Goal: Use online tool/utility: Utilize a website feature to perform a specific function

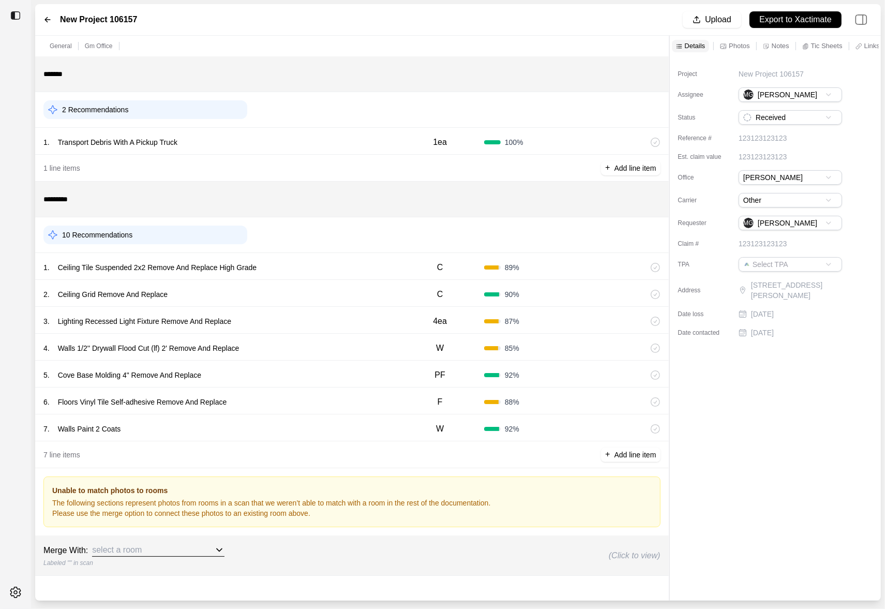
scroll to position [6, 0]
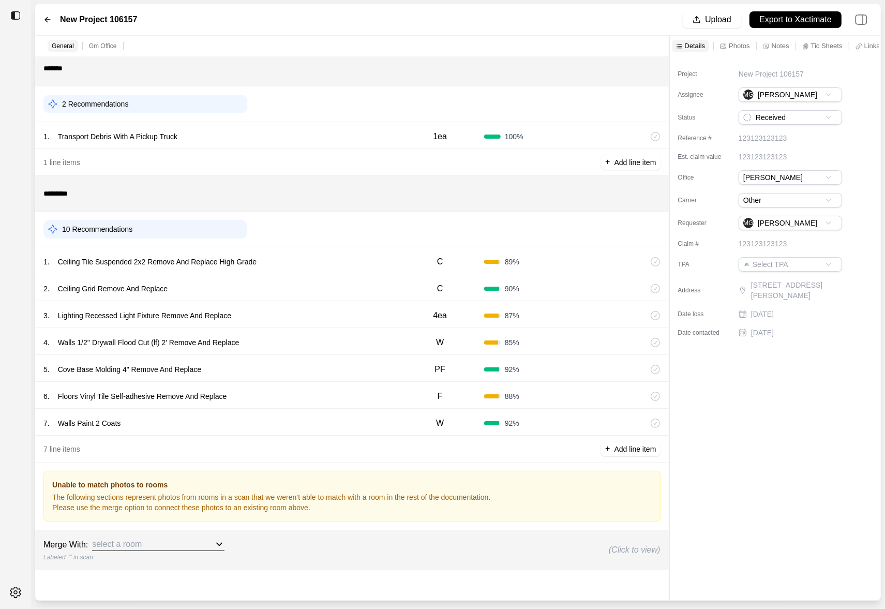
click at [317, 260] on div "1 . Ceiling Tile Suspended 2x2 Remove And Replace High Grade" at bounding box center [219, 262] width 352 height 14
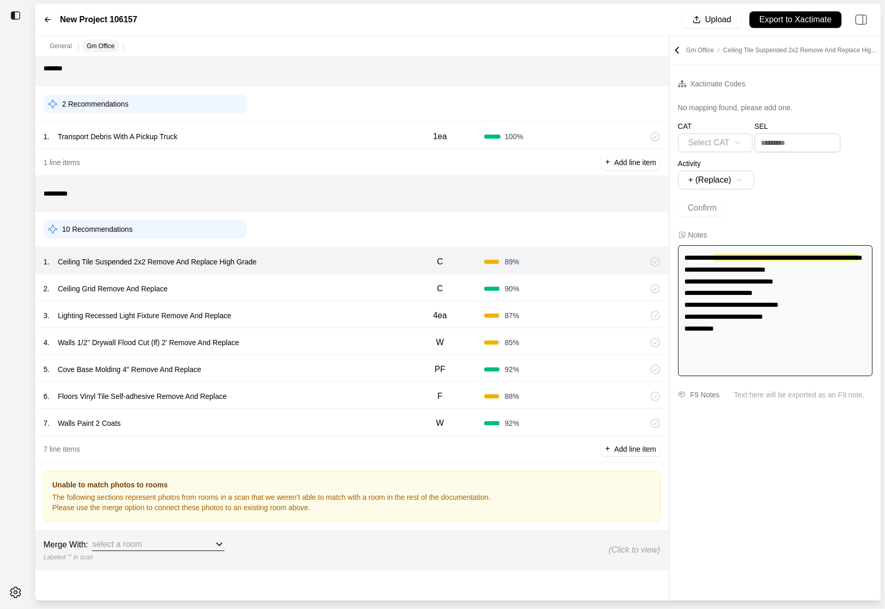
click at [235, 230] on div "10 Recommendations" at bounding box center [145, 229] width 204 height 19
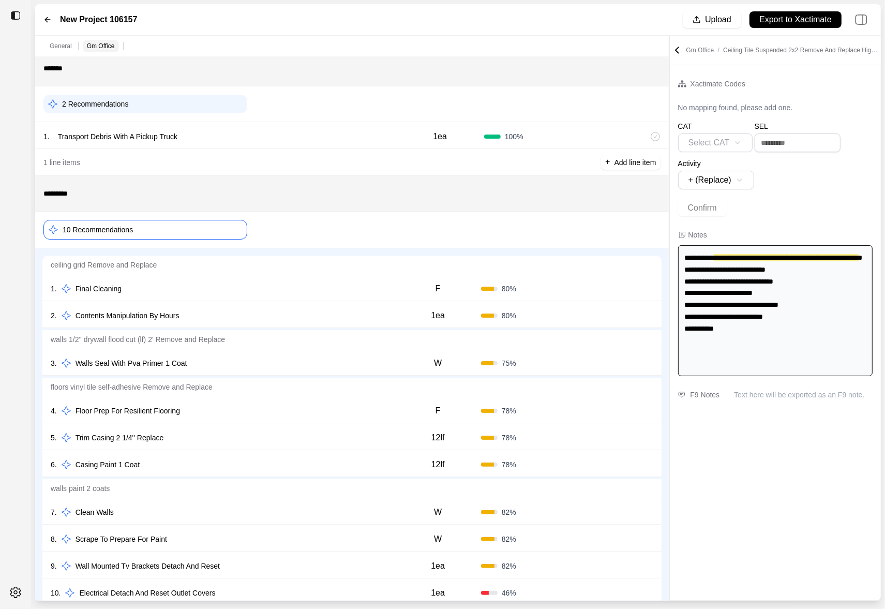
click at [377, 284] on div "1 . Final Cleaning" at bounding box center [223, 288] width 344 height 14
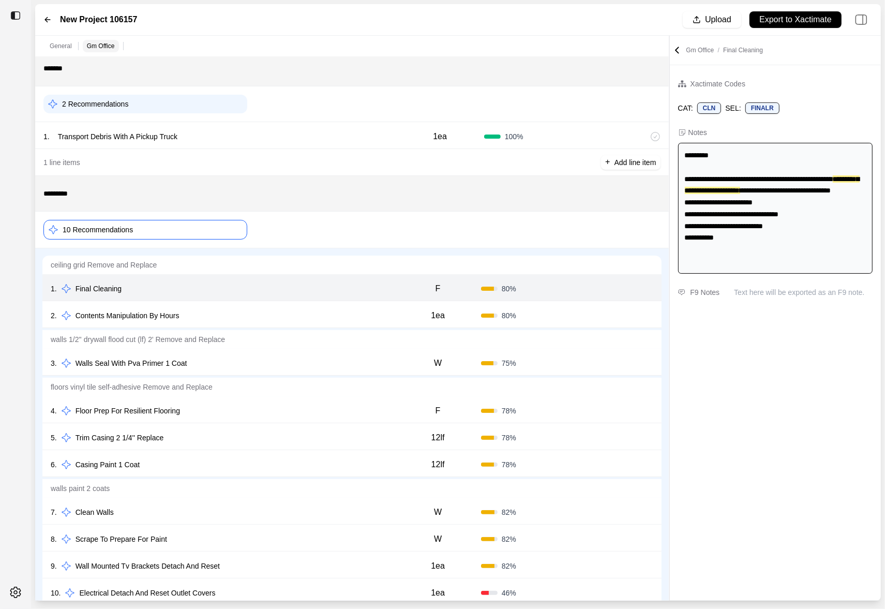
click at [374, 311] on div "2 . Contents Manipulation By Hours" at bounding box center [223, 315] width 344 height 14
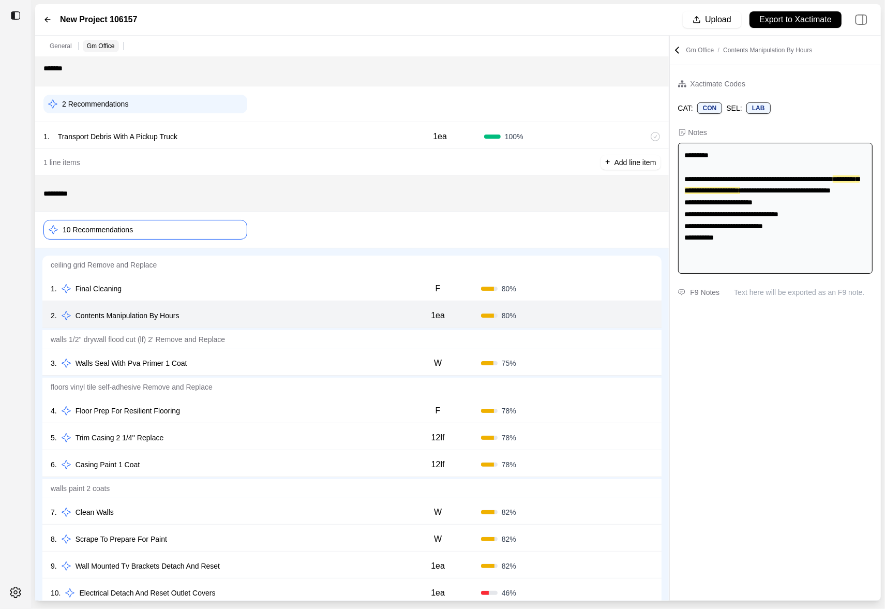
click at [366, 356] on div "3 . Walls Seal With Pva Primer 1 Coat" at bounding box center [223, 363] width 344 height 14
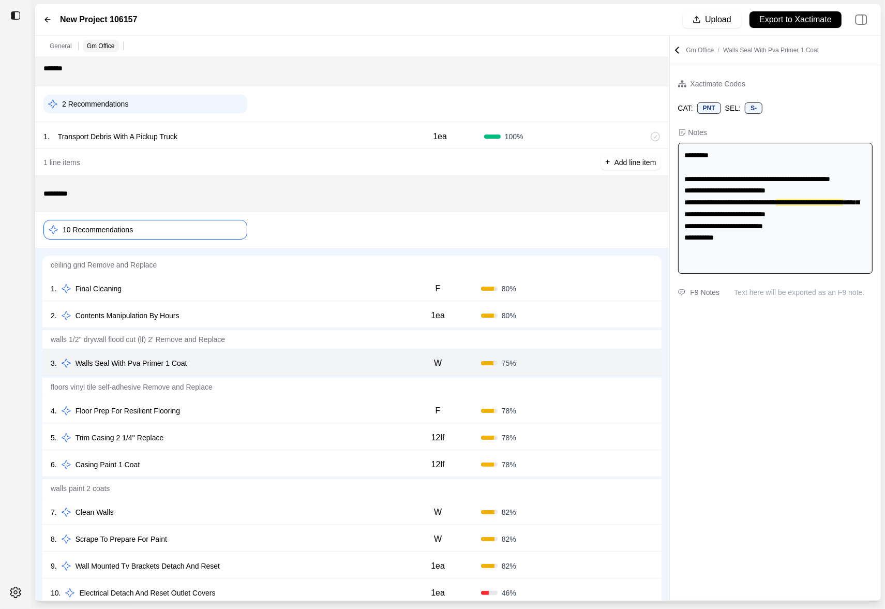
click at [346, 408] on div "4 . Floor Prep For Resilient Flooring" at bounding box center [223, 411] width 344 height 14
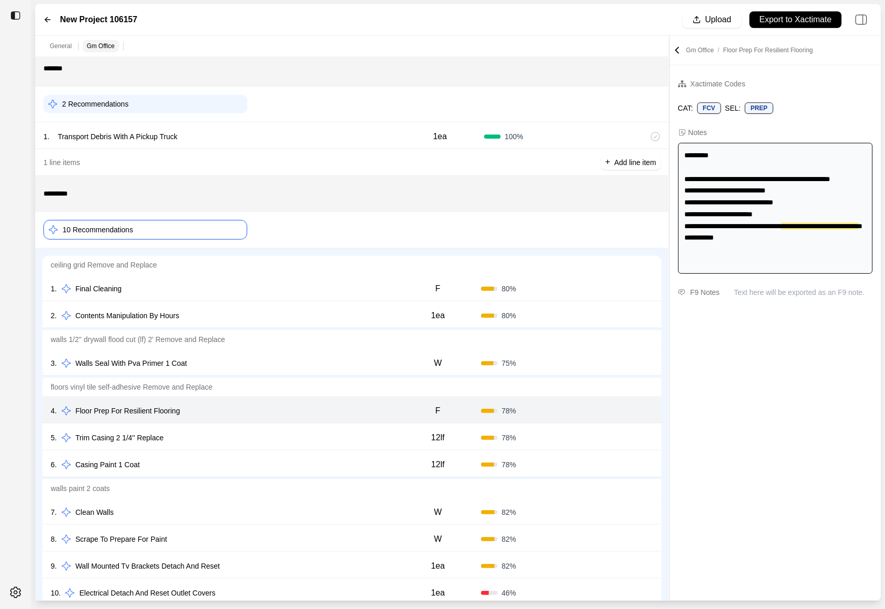
click at [341, 437] on div "5 . Trim Casing 2 1/4'' Replace" at bounding box center [223, 437] width 344 height 14
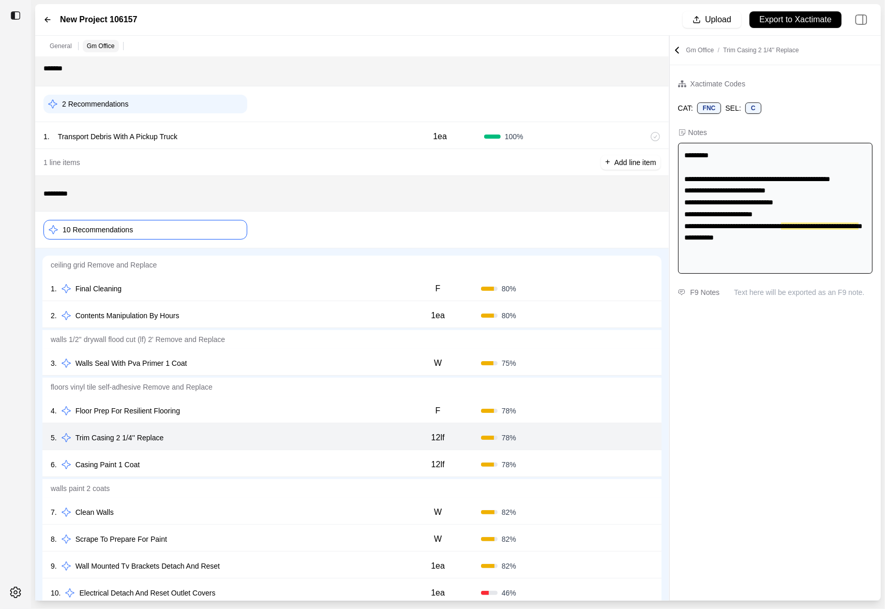
click at [341, 466] on div "6 . Casing Paint 1 Coat" at bounding box center [223, 464] width 344 height 14
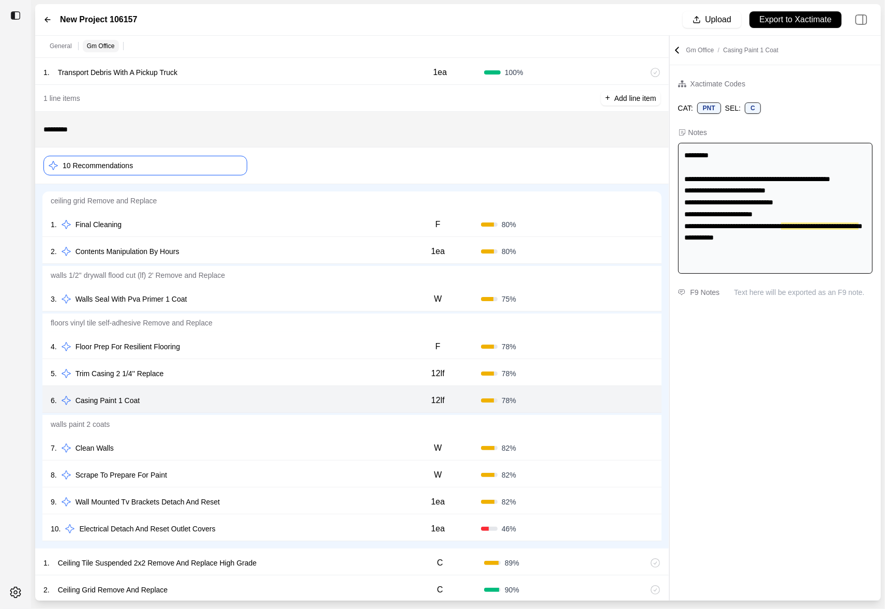
scroll to position [85, 0]
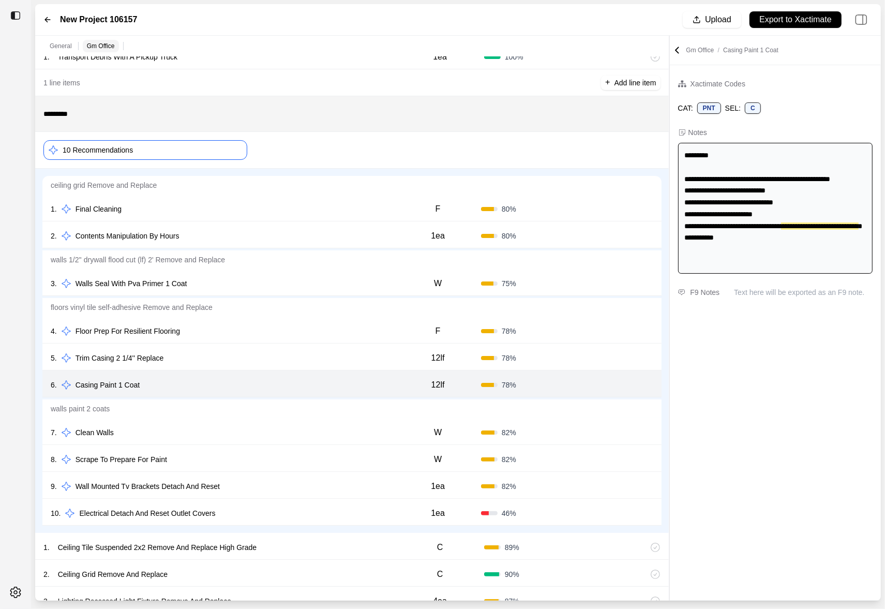
click at [341, 436] on div "7 . Clean Walls" at bounding box center [223, 432] width 344 height 14
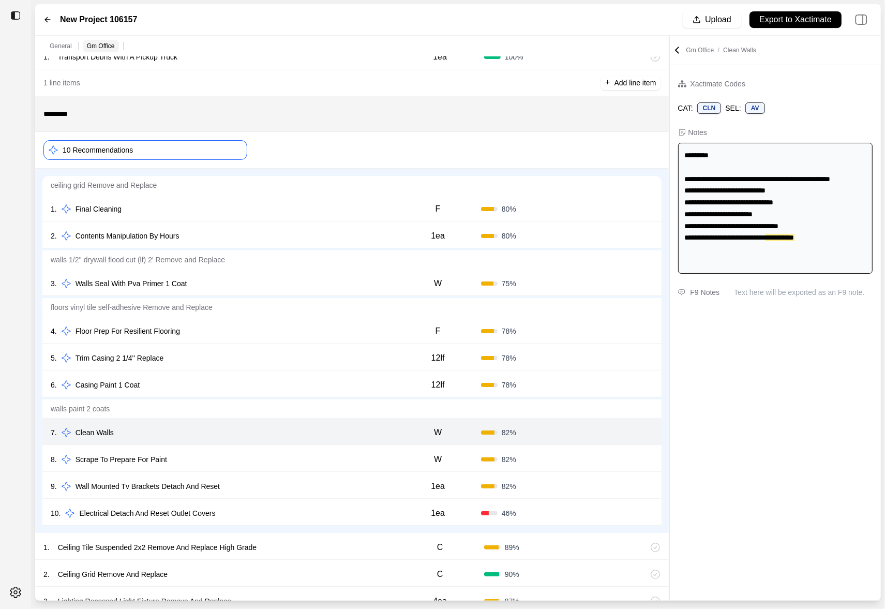
click at [341, 455] on div "8 . Scrape To Prepare For Paint" at bounding box center [223, 459] width 344 height 14
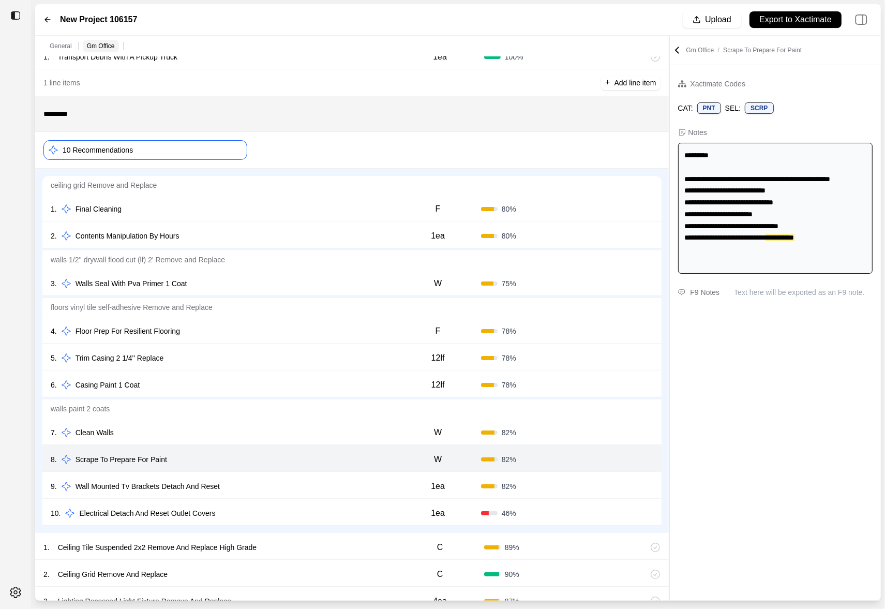
click at [341, 486] on div "9 . Wall Mounted Tv Brackets Detach And Reset" at bounding box center [223, 486] width 344 height 14
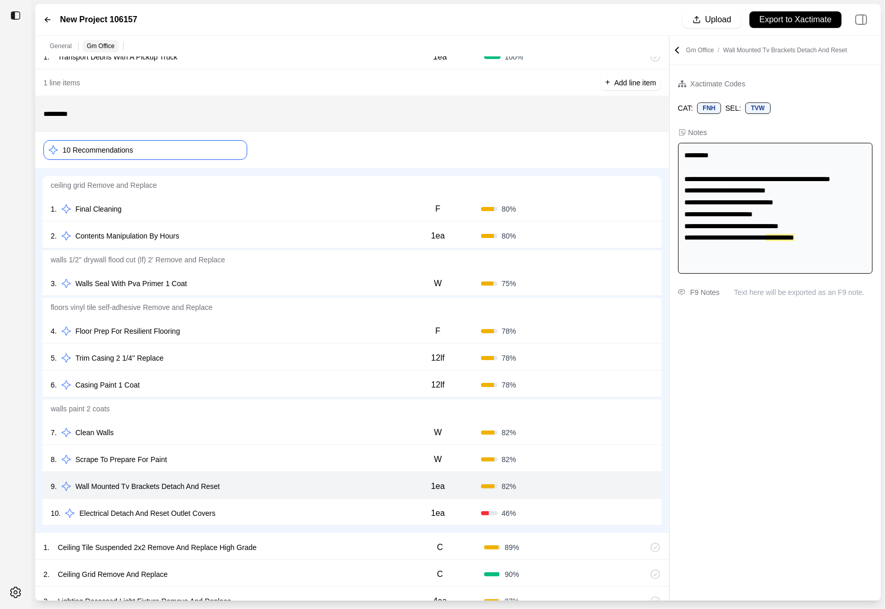
click at [341, 515] on div "10 . Electrical Detach And Reset Outlet Covers" at bounding box center [223, 513] width 344 height 14
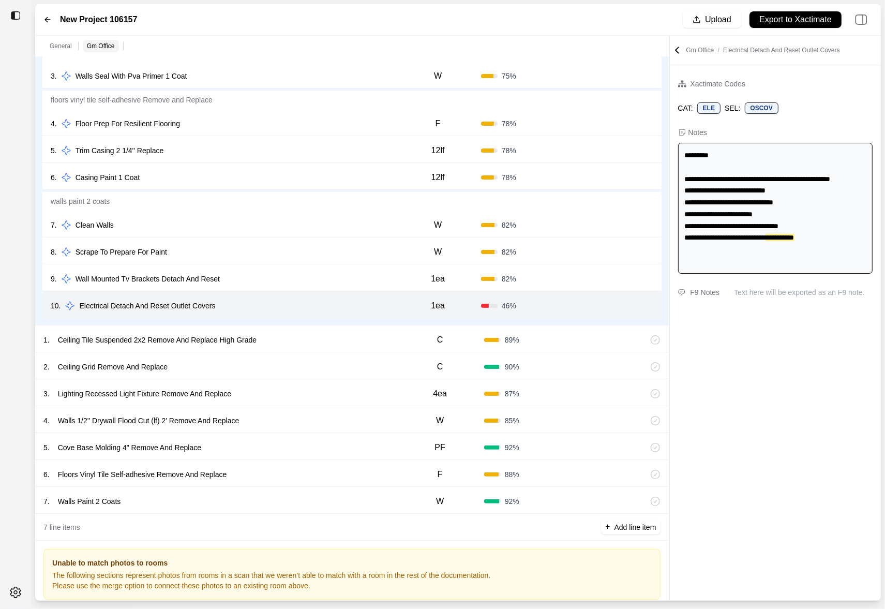
scroll to position [333, 0]
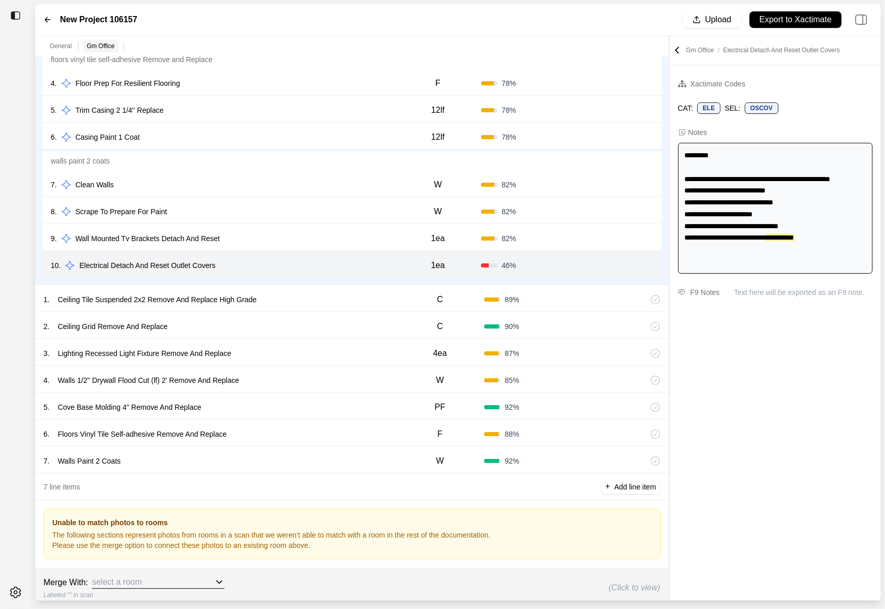
click at [377, 297] on div "1 . Ceiling Tile Suspended 2x2 Remove And Replace High Grade" at bounding box center [219, 299] width 352 height 14
select select "*"
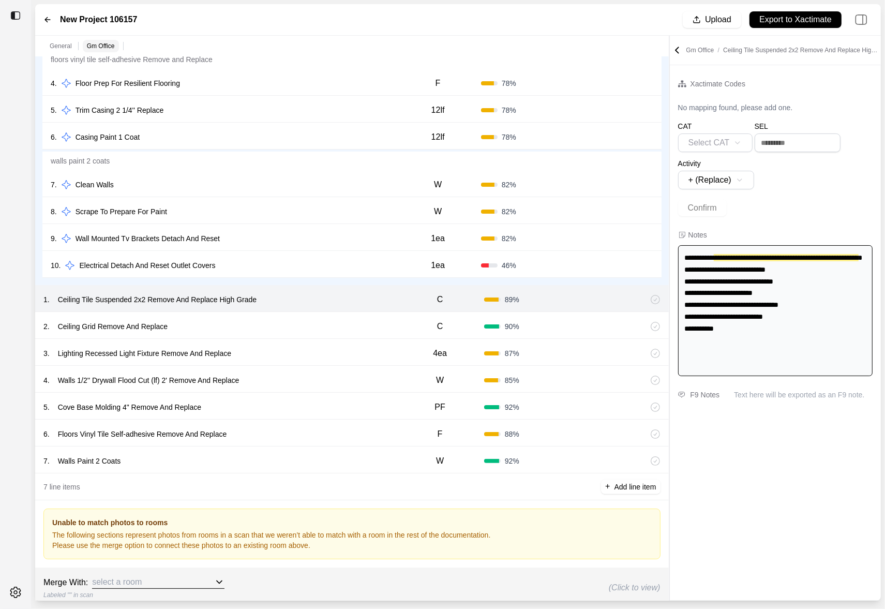
click at [376, 315] on div "2 . Ceiling Grid Remove And Replace C 90 %" at bounding box center [352, 325] width 634 height 27
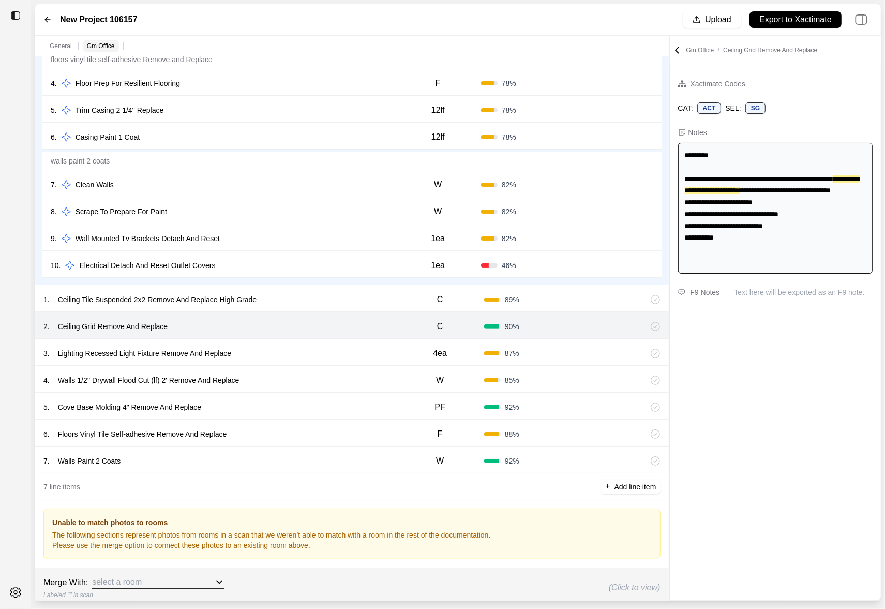
click at [363, 288] on div "1 . Ceiling Tile Suspended 2x2 Remove And Replace High Grade C 89 %" at bounding box center [352, 298] width 634 height 27
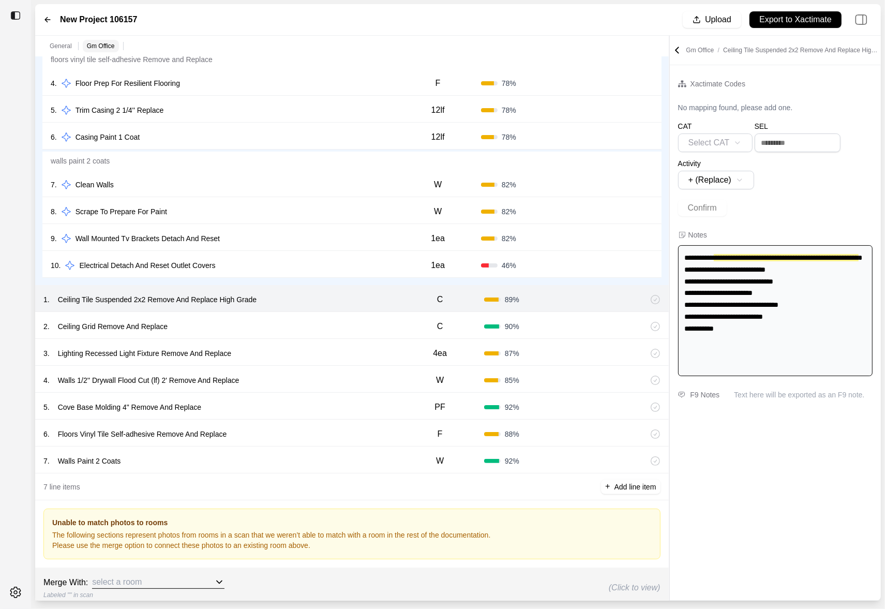
click at [339, 356] on div "3 . Lighting Recessed Light Fixture Remove And Replace" at bounding box center [219, 353] width 352 height 14
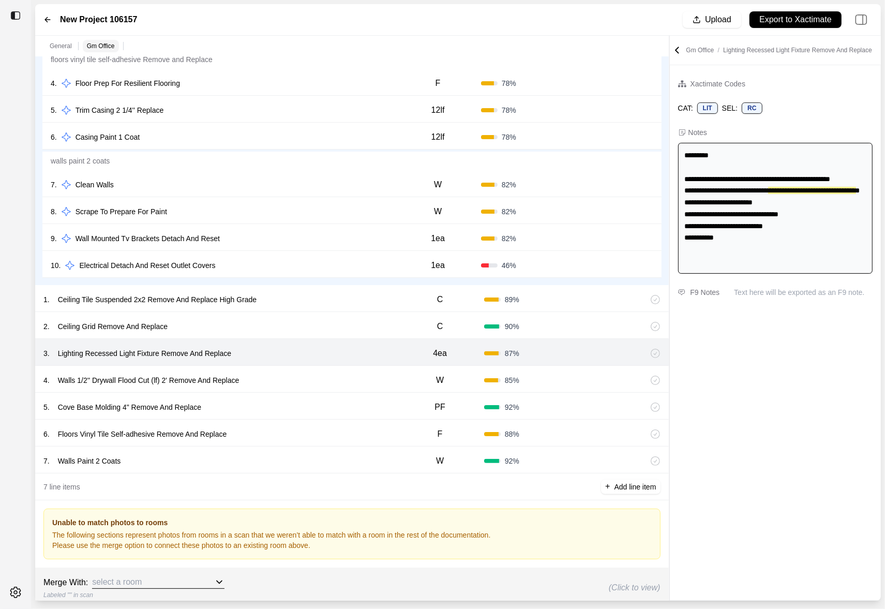
click at [324, 374] on div "4 . Walls 1/2'' Drywall Flood Cut (lf) 2' Remove And Replace" at bounding box center [219, 380] width 352 height 14
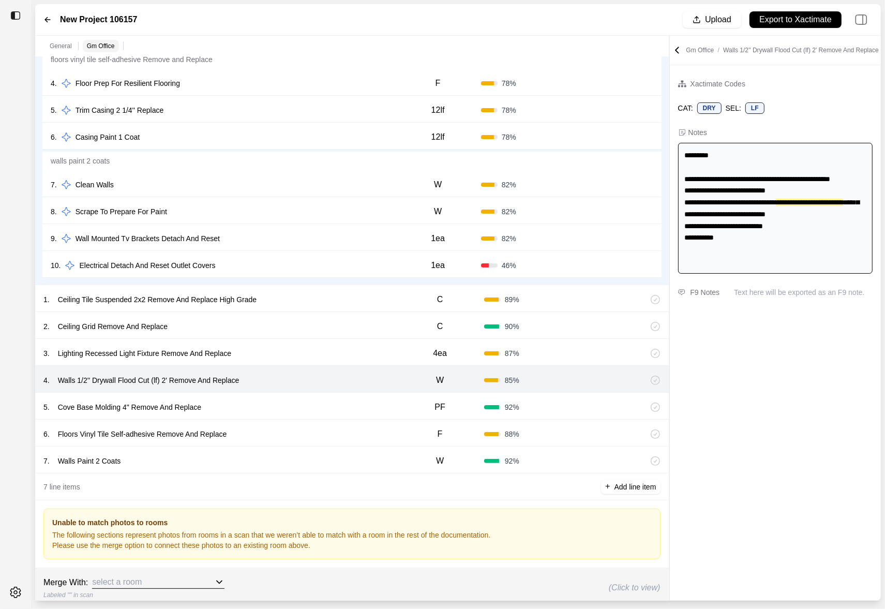
click at [324, 397] on div "5 . Cove Base Molding 4" Remove And Replace PF 92 %" at bounding box center [352, 406] width 634 height 27
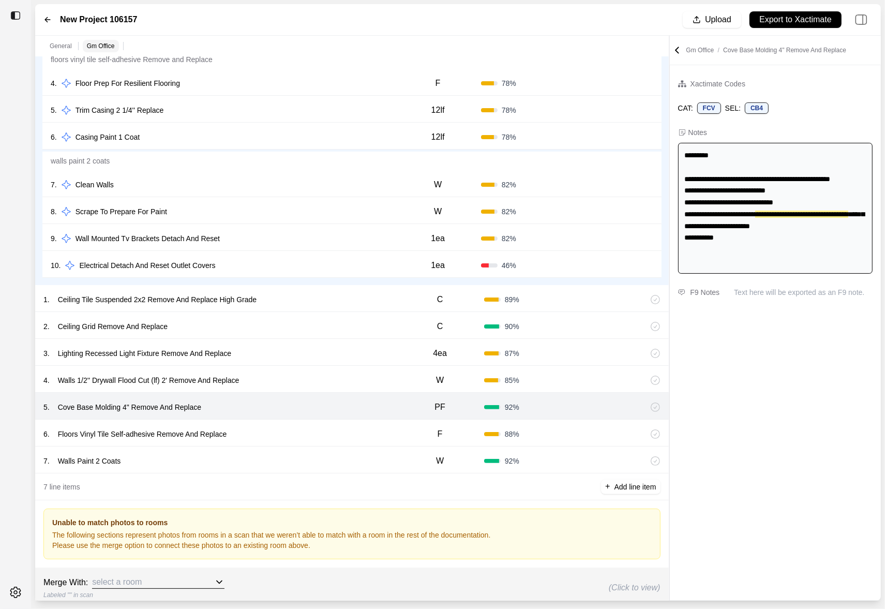
click at [304, 423] on div "6 . Floors Vinyl Tile Self-adhesive Remove And Replace F 88 %" at bounding box center [352, 433] width 634 height 27
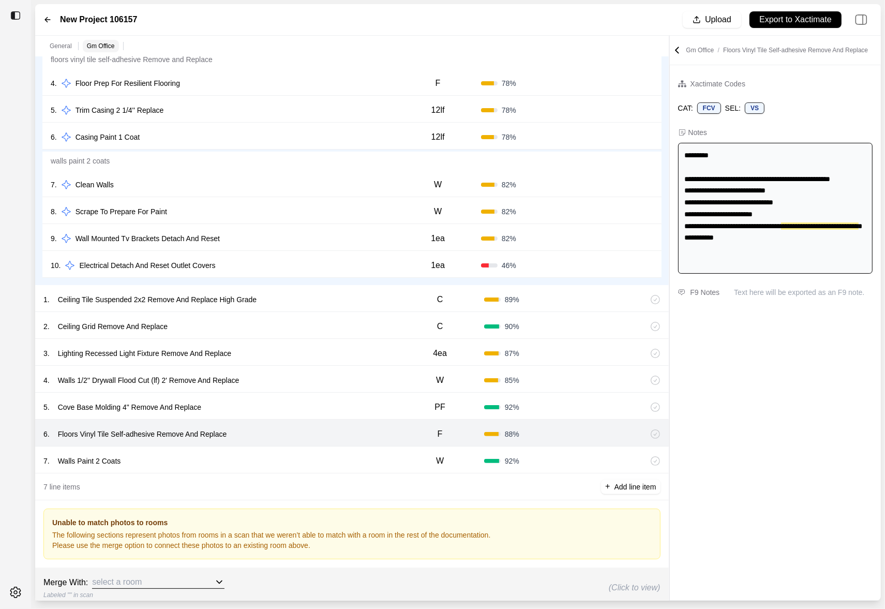
click at [279, 454] on div "7 . Walls Paint 2 Coats" at bounding box center [219, 461] width 352 height 14
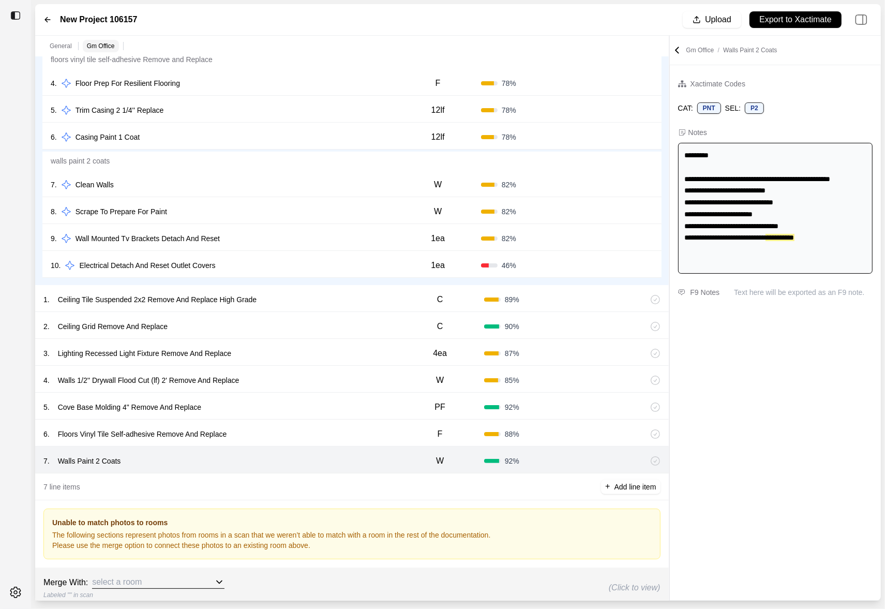
click at [680, 50] on icon at bounding box center [677, 50] width 10 height 10
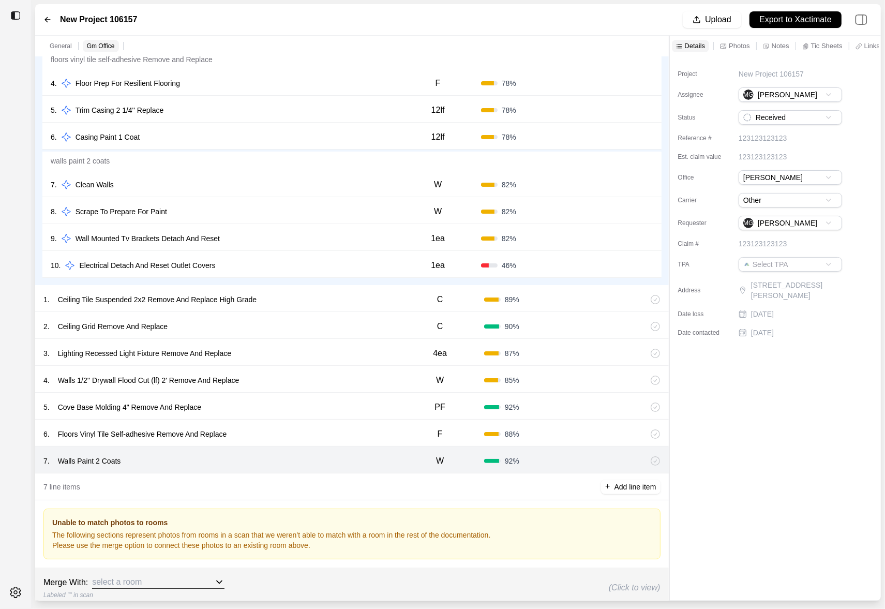
click at [724, 41] on div "Photos" at bounding box center [735, 46] width 34 height 12
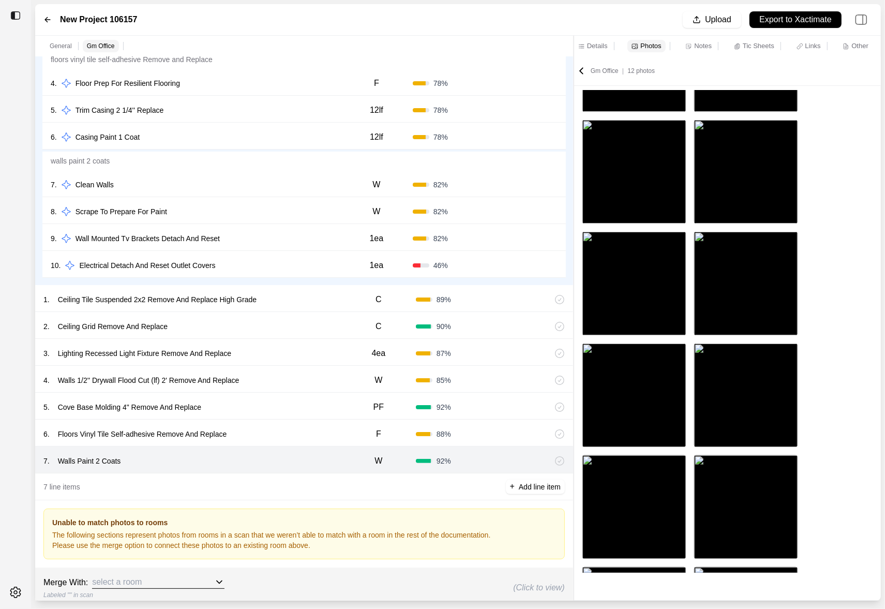
scroll to position [11, 0]
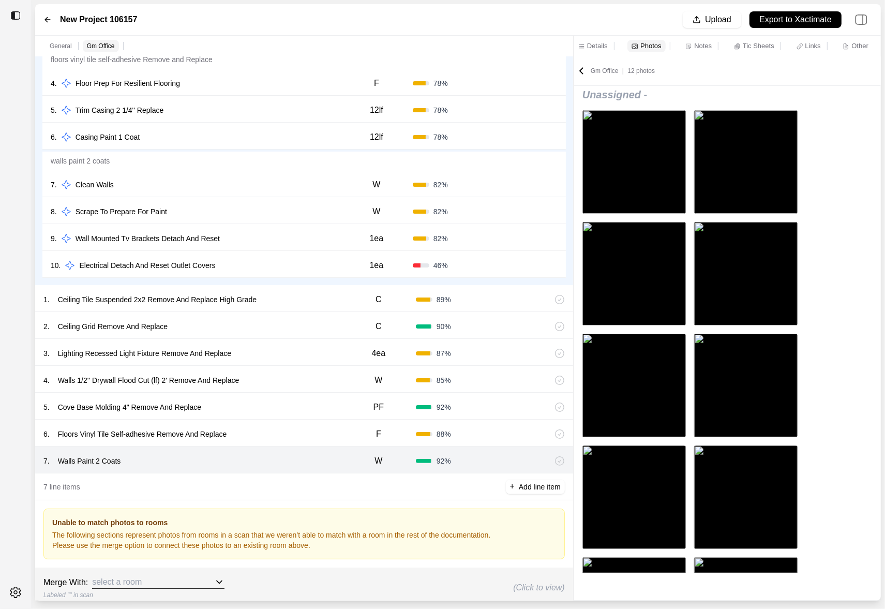
click at [435, 271] on div "General Gm Office ******* 2 Recommendations 1 . Transport Debris With A Pickup …" at bounding box center [458, 318] width 846 height 565
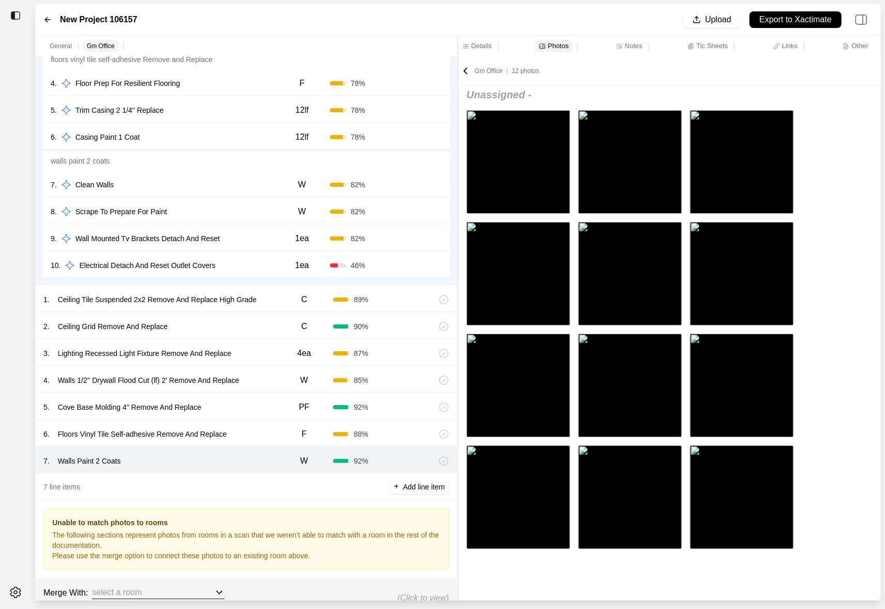
click at [260, 435] on div "6 . Floors Vinyl Tile Self-adhesive Remove And Replace" at bounding box center [159, 434] width 232 height 14
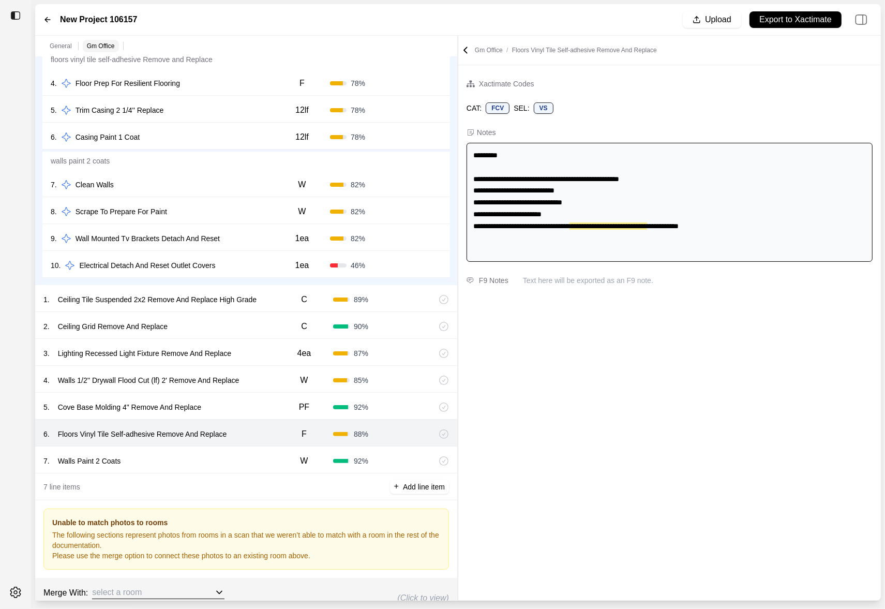
click at [272, 272] on div "10 . Electrical Detach And Reset Outlet Covers 1ea 46 % Confirm" at bounding box center [246, 264] width 408 height 27
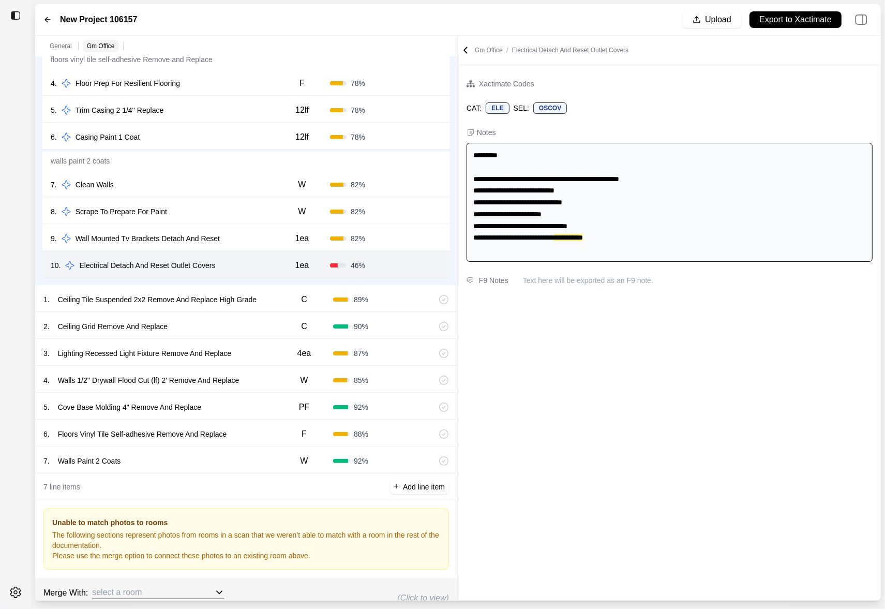
click at [259, 404] on div "5 . Cove Base Molding 4" Remove And Replace" at bounding box center [159, 407] width 232 height 14
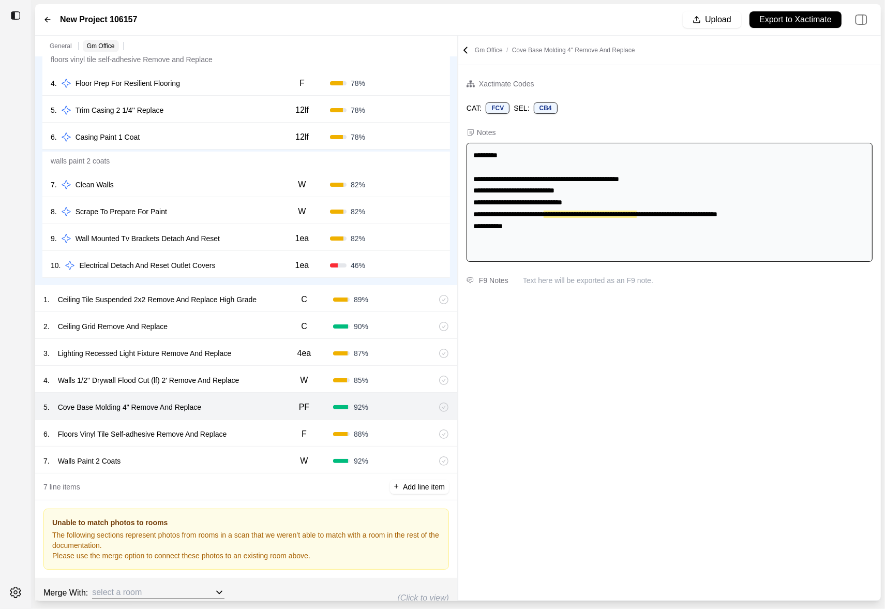
click at [259, 416] on div "5 . Cove Base Molding 4" Remove And Replace PF 92 %" at bounding box center [246, 406] width 422 height 27
click at [259, 436] on div "6 . Floors Vinyl Tile Self-adhesive Remove And Replace" at bounding box center [159, 434] width 232 height 14
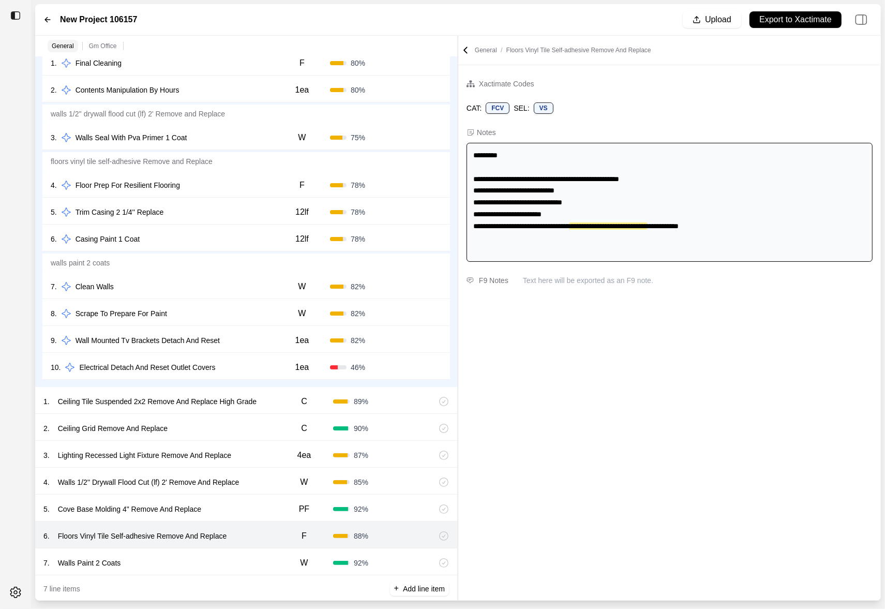
scroll to position [381, 0]
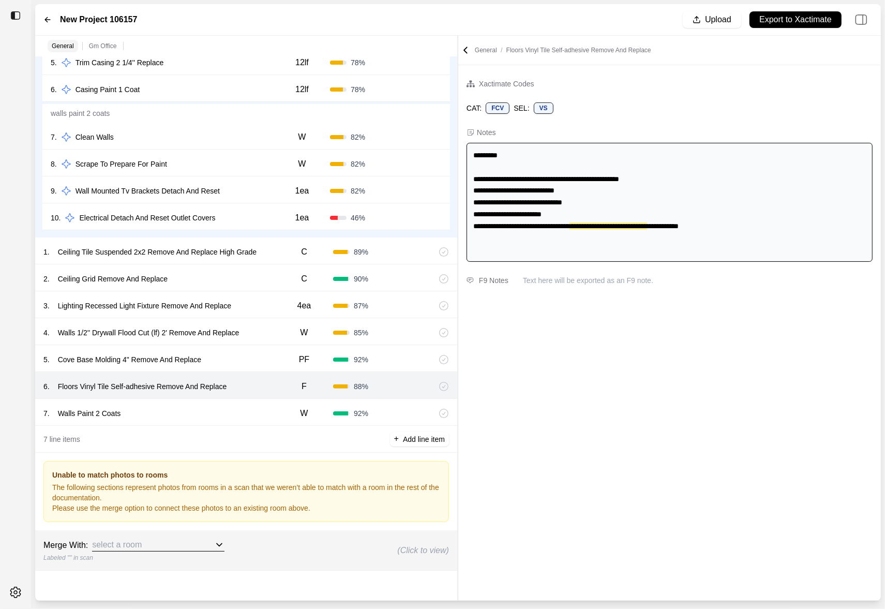
click at [284, 261] on div "1 . Ceiling Tile Suspended 2x2 Remove And Replace High Grade C 89 %" at bounding box center [246, 250] width 422 height 27
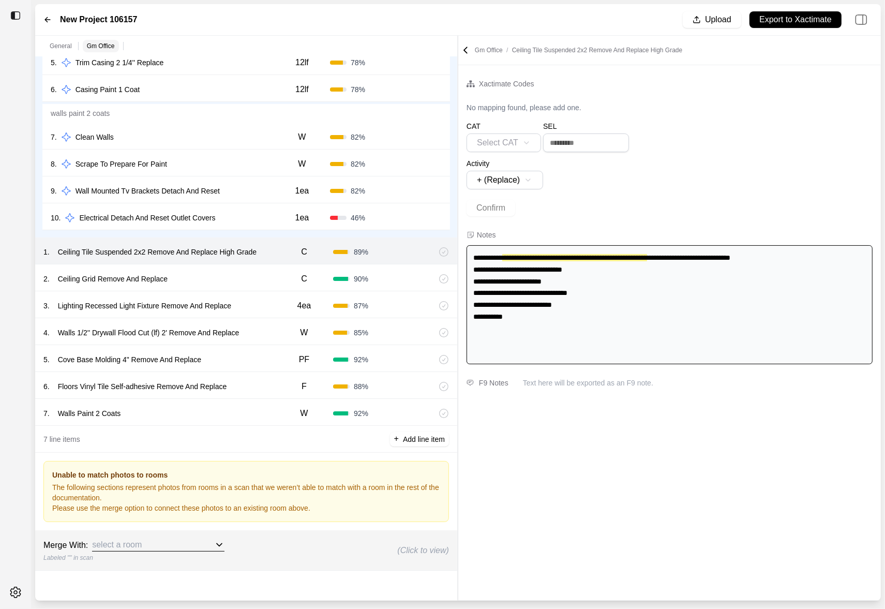
click at [276, 272] on div "C" at bounding box center [304, 279] width 58 height 21
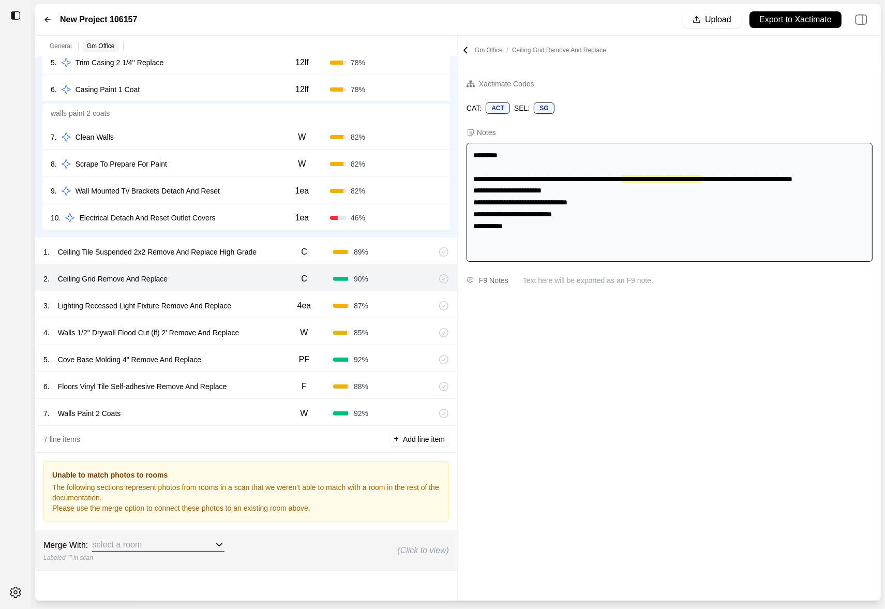
click at [279, 306] on div "4ea" at bounding box center [304, 305] width 58 height 21
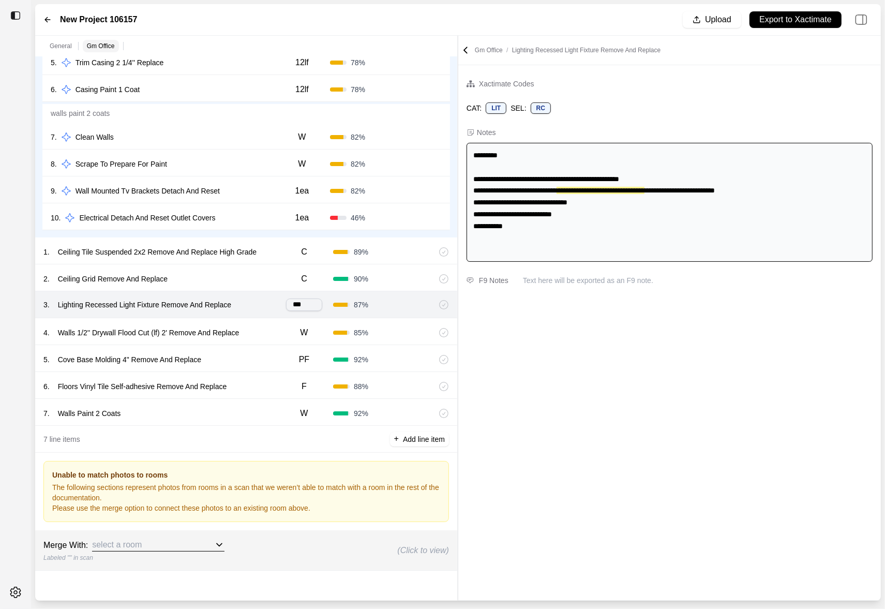
click at [264, 328] on div "4 . Walls 1/2'' Drywall Flood Cut (lf) 2' Remove And Replace" at bounding box center [159, 332] width 232 height 14
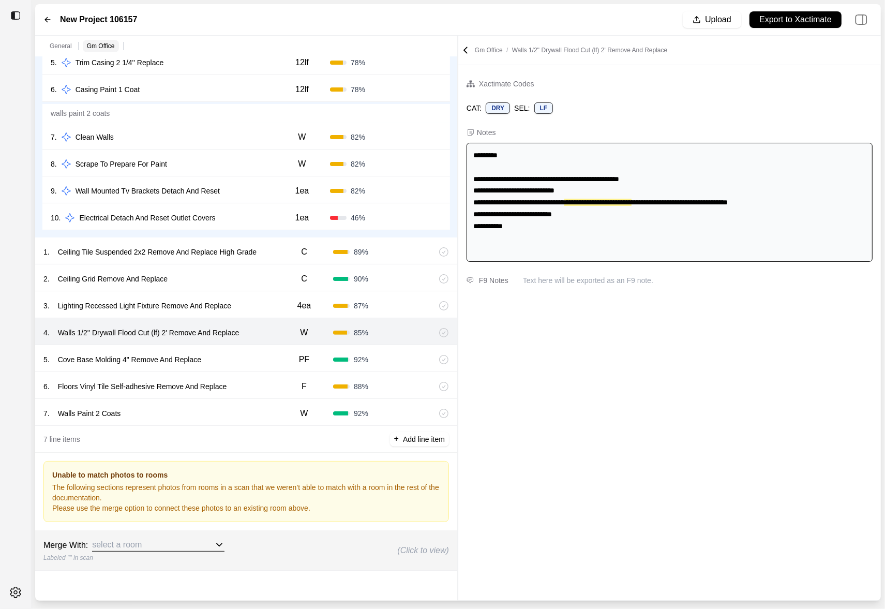
click at [263, 360] on div "5 . Cove Base Molding 4" Remove And Replace" at bounding box center [159, 359] width 232 height 14
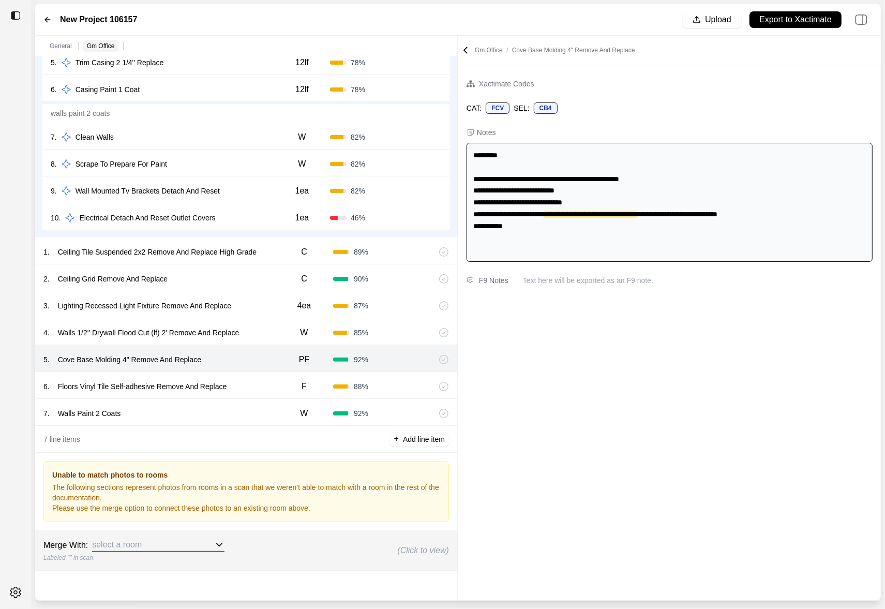
click at [196, 545] on div "select a room" at bounding box center [158, 545] width 132 height 13
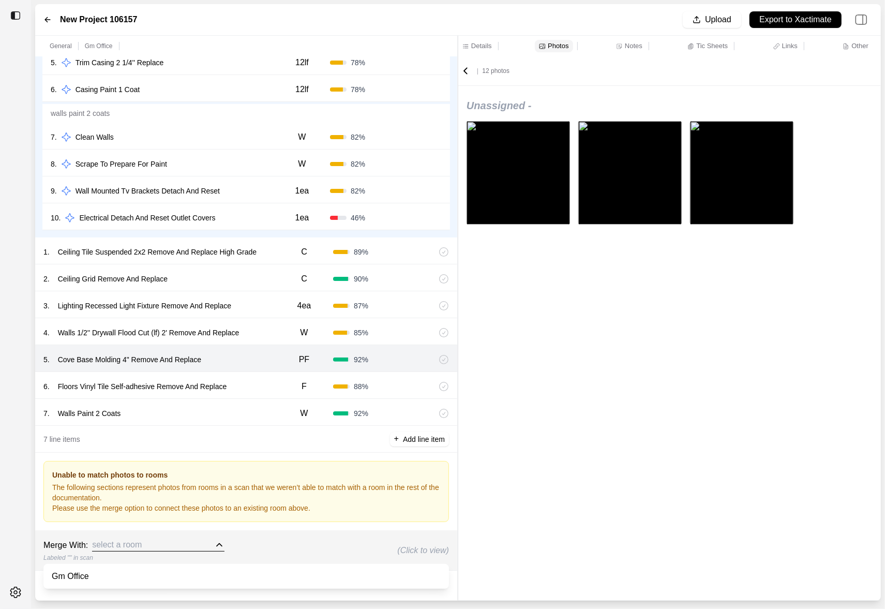
click at [192, 541] on div "select a room" at bounding box center [158, 545] width 132 height 13
click at [264, 403] on div "7 . Walls Paint 2 Coats W 92 %" at bounding box center [246, 412] width 422 height 27
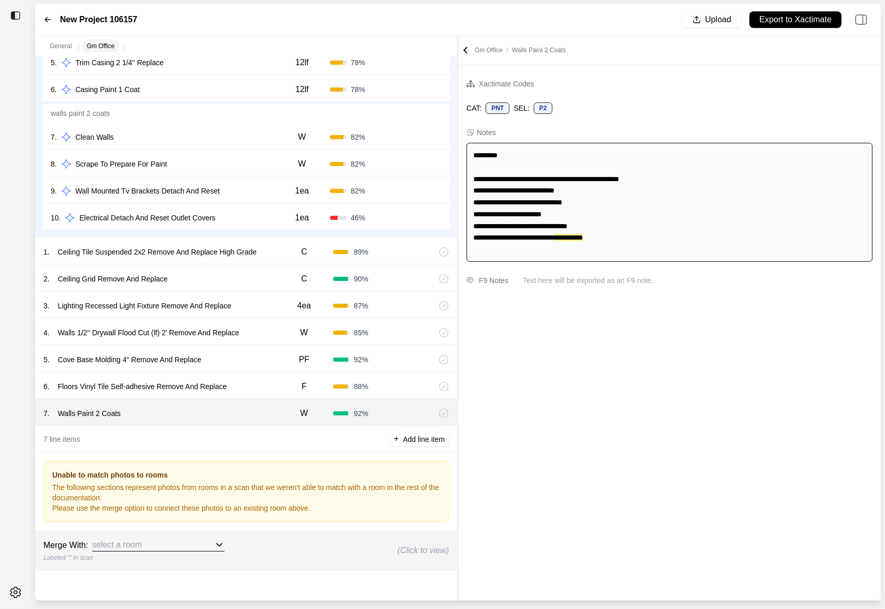
click at [469, 49] on icon at bounding box center [465, 50] width 10 height 10
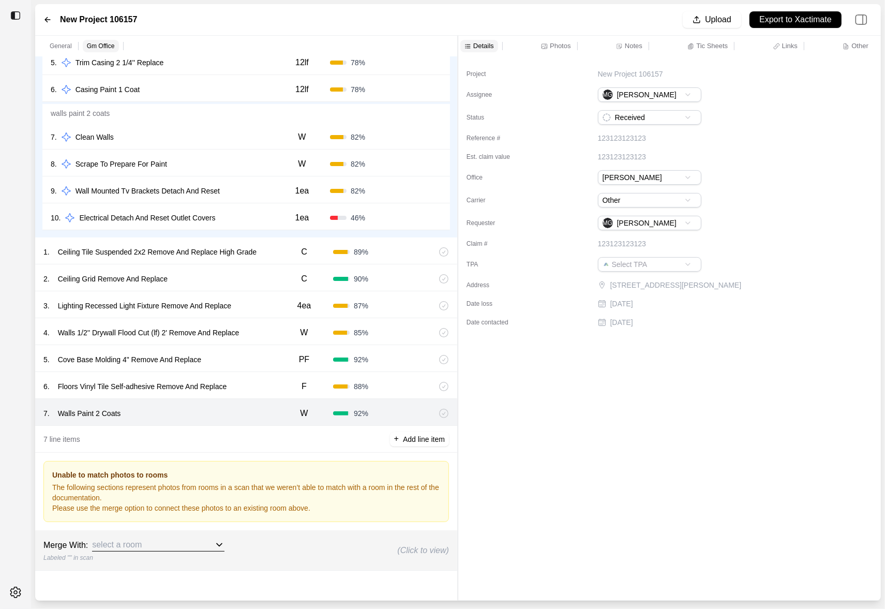
click at [556, 51] on div "Photos" at bounding box center [556, 46] width 34 height 12
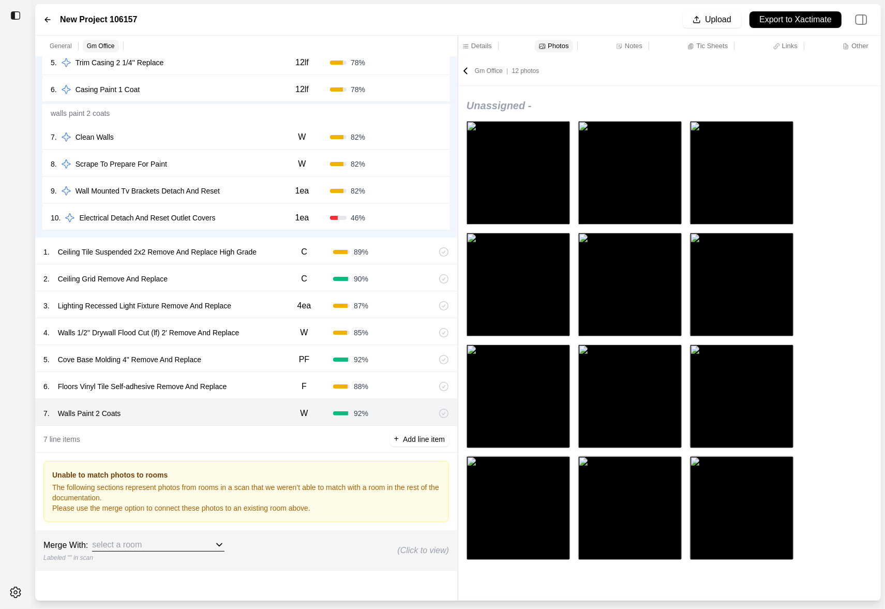
scroll to position [11, 0]
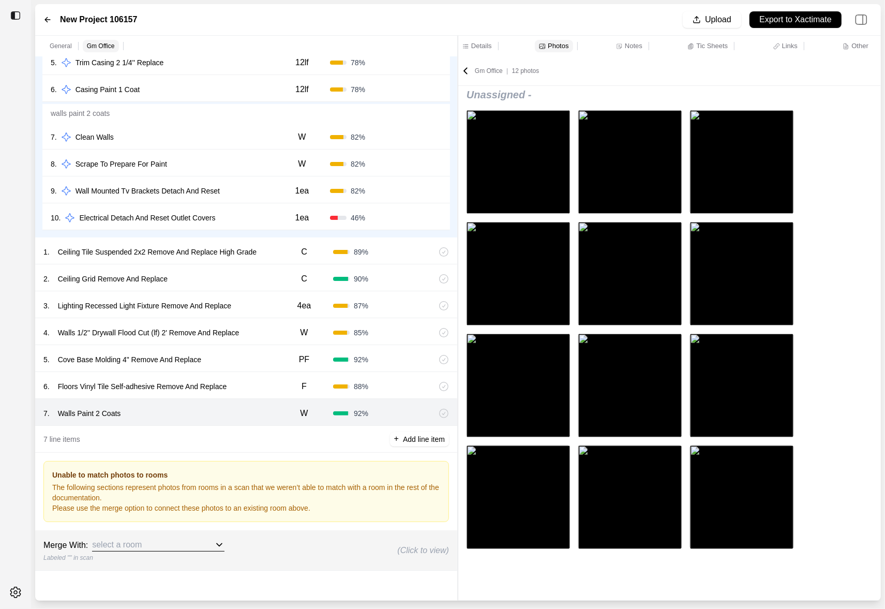
click at [270, 379] on div "6 . Floors Vinyl Tile Self-adhesive Remove And Replace" at bounding box center [159, 386] width 232 height 14
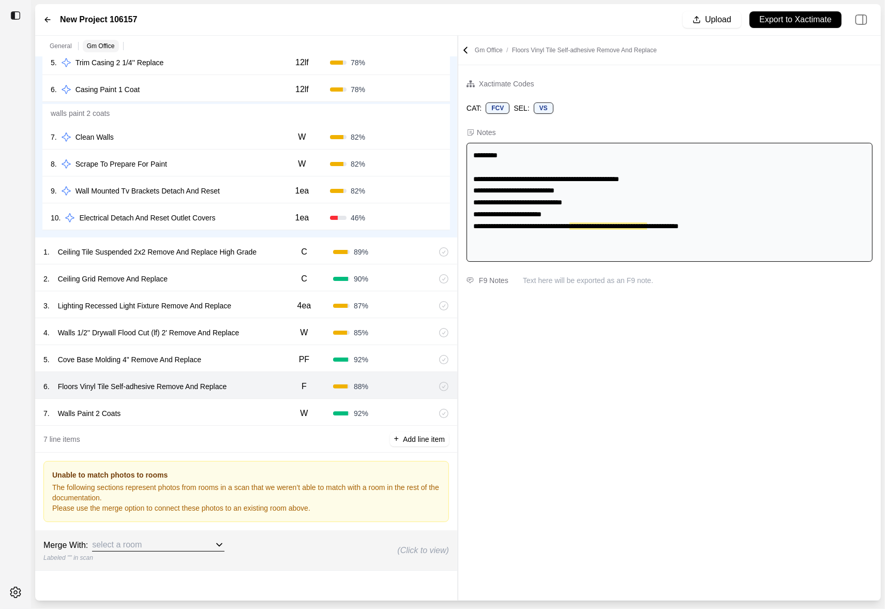
click at [265, 361] on div "5 . Cove Base Molding 4" Remove And Replace" at bounding box center [159, 359] width 232 height 14
